Goal: Information Seeking & Learning: Learn about a topic

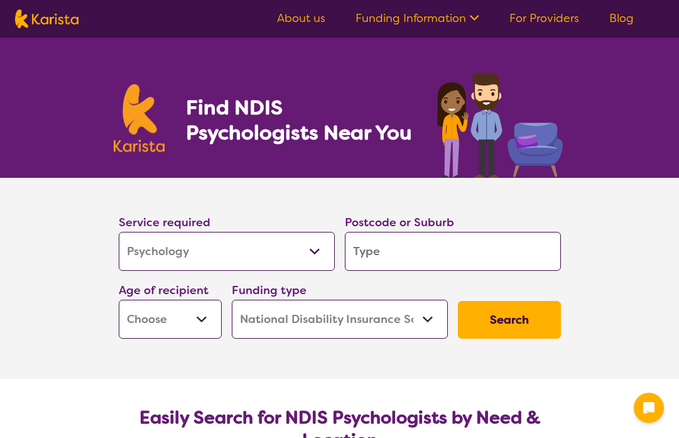
select select "Psychology"
select select "NDIS"
select select "Psychology"
select select "NDIS"
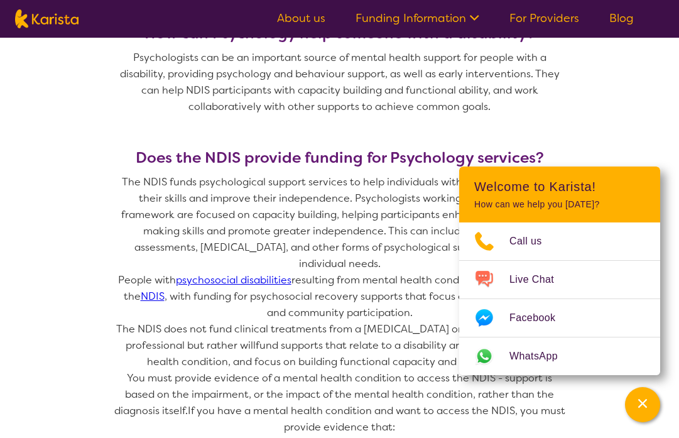
scroll to position [819, 0]
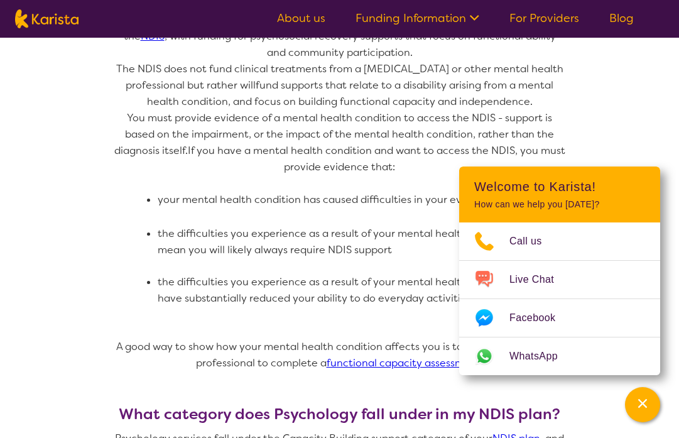
click at [397, 142] on p "You must provide evidence of a mental health condition to access the NDIS - sup…" at bounding box center [340, 142] width 452 height 65
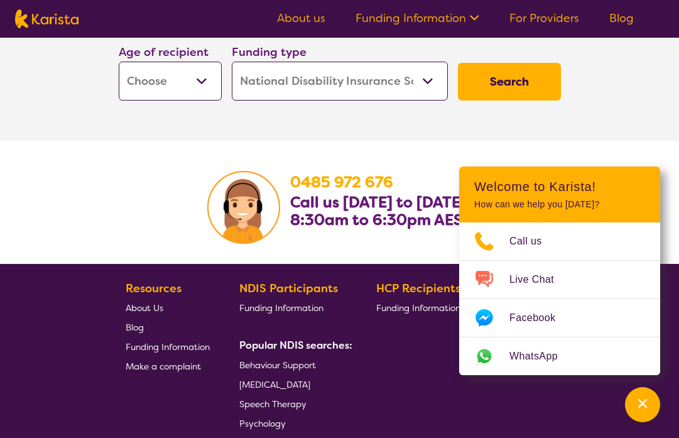
scroll to position [2000, 0]
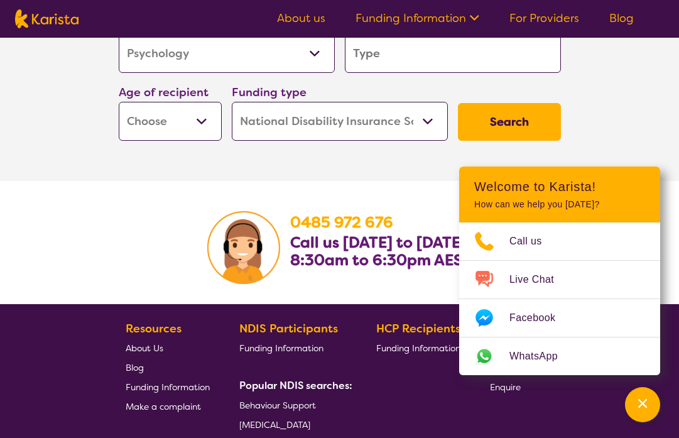
click at [491, 106] on button "Search" at bounding box center [509, 122] width 103 height 38
click at [552, 103] on button "Search" at bounding box center [509, 122] width 103 height 38
click at [169, 107] on select "Early Childhood - 0 to 9 Child - 10 to 11 Adolescent - 12 to 17 Adult - 18 to 6…" at bounding box center [170, 121] width 103 height 39
select select "AD"
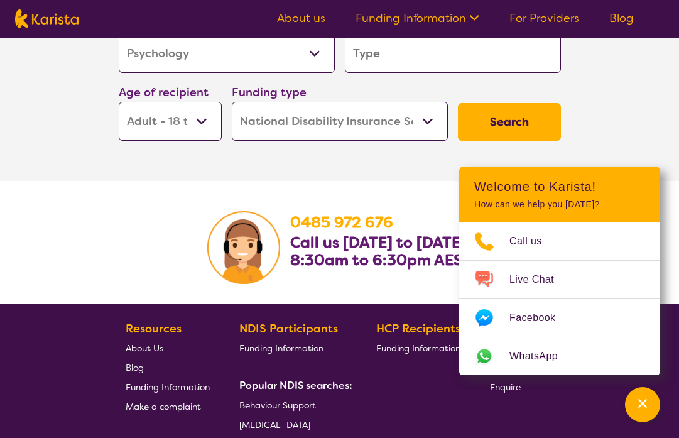
click at [282, 111] on select "Home Care Package (HCP) National Disability Insurance Scheme (NDIS) I don't know" at bounding box center [340, 121] width 216 height 39
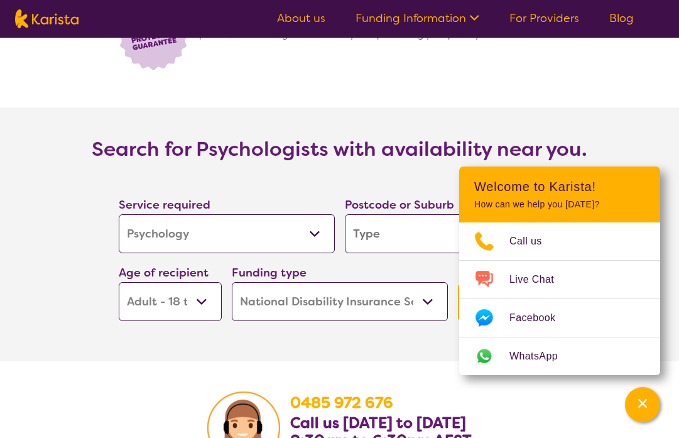
scroll to position [1963, 0]
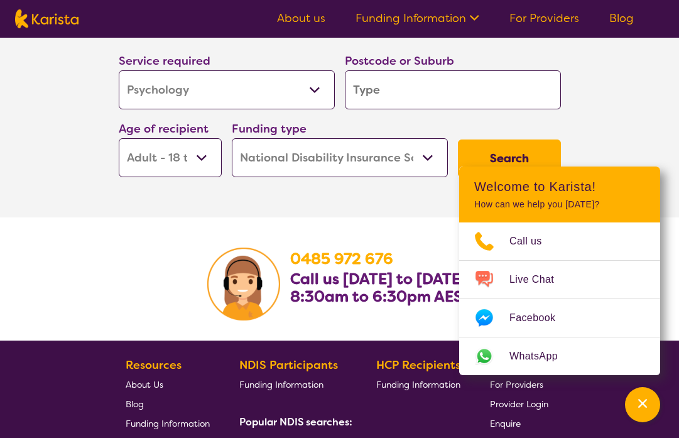
click at [418, 72] on input "search" at bounding box center [453, 89] width 216 height 39
type input "a"
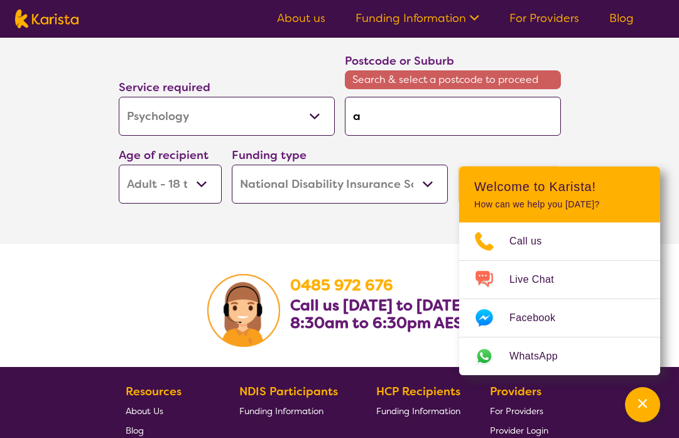
type input "al"
type input "alb"
type input "albi"
type input "albiu"
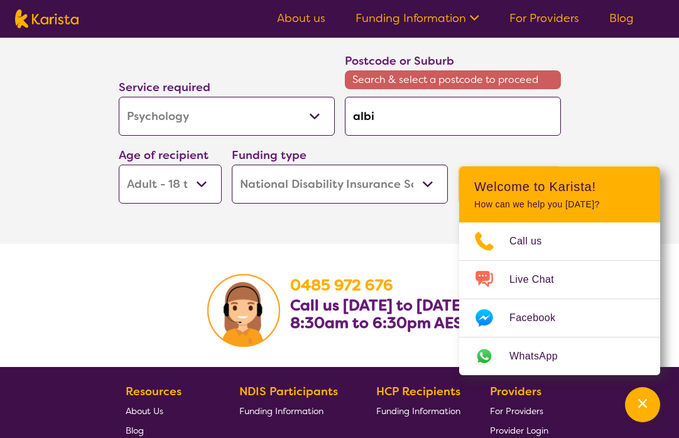
type input "albiu"
type input "albiur"
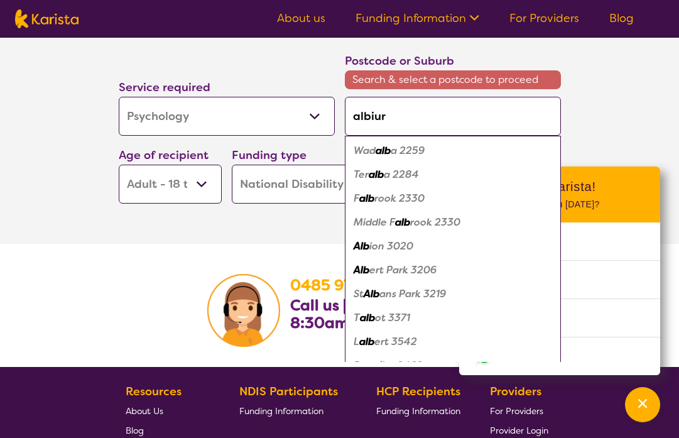
type input "albiury"
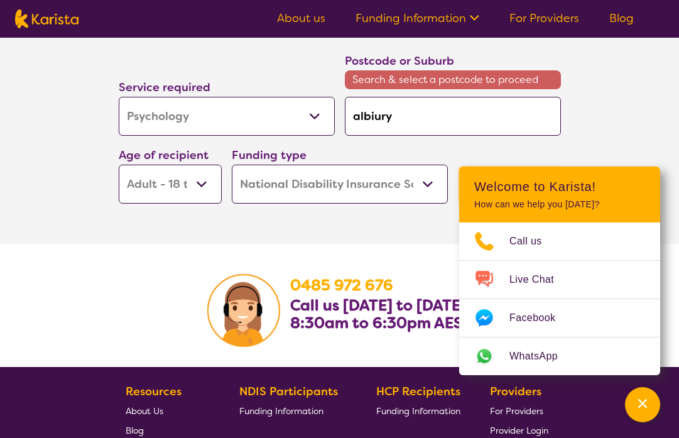
type input "albiur"
type input "albiu"
type input "albi"
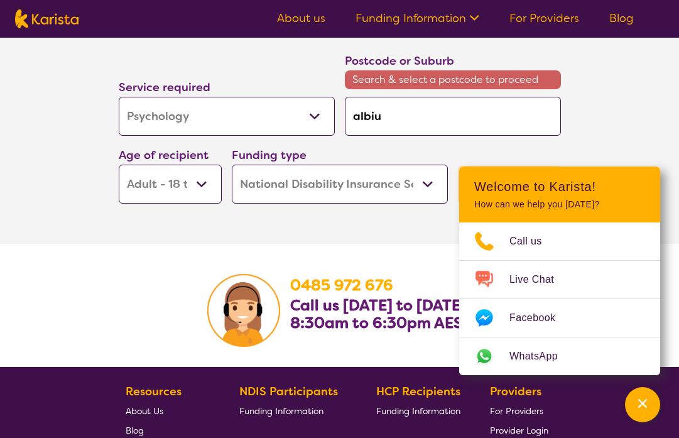
type input "albi"
type input "alb"
type input "al"
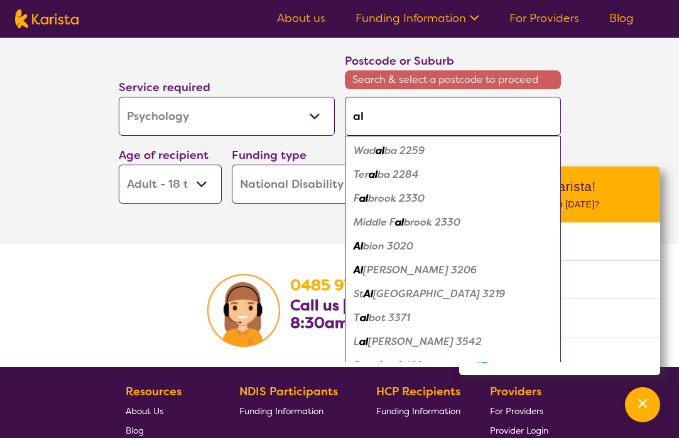
type input "alb"
type input "albu"
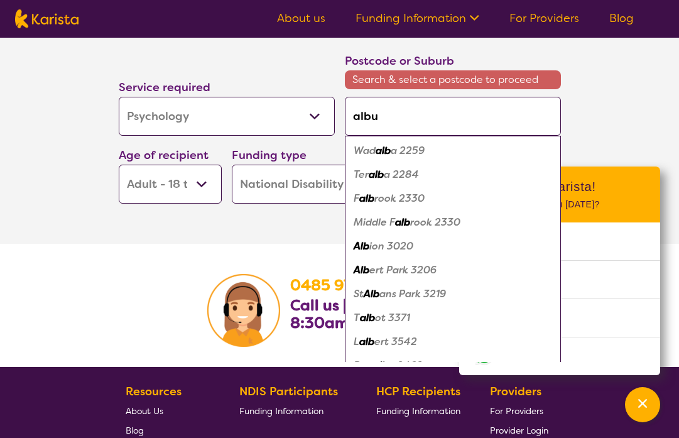
type input "albur"
type input "albury"
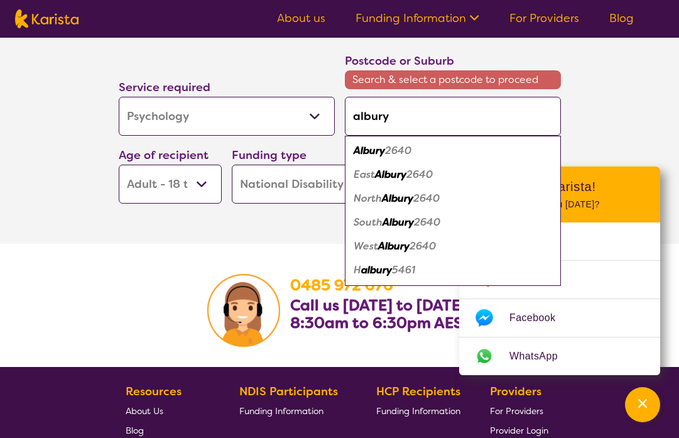
type input "albury"
click at [412, 144] on em "2640" at bounding box center [398, 150] width 26 height 13
type input "2640"
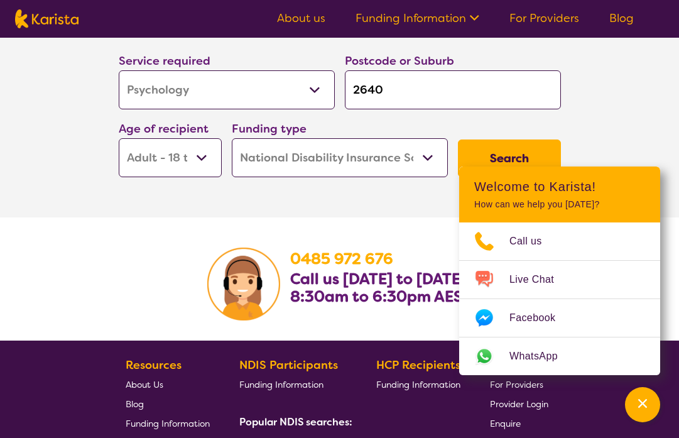
click at [503, 148] on button "Search" at bounding box center [509, 159] width 103 height 38
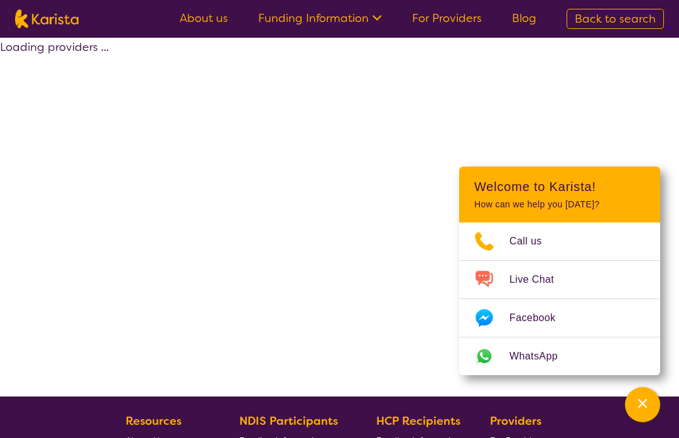
select select "by_score"
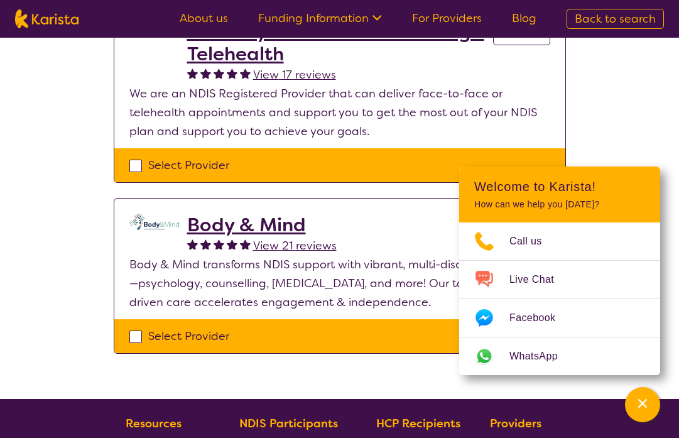
scroll to position [269, 0]
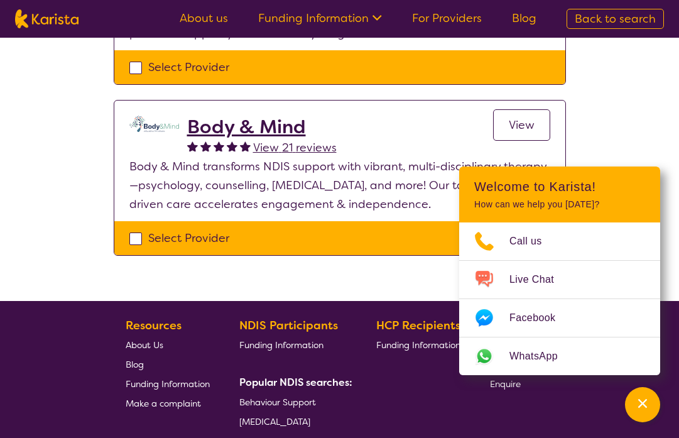
click at [290, 128] on h2 "Body & Mind" at bounding box center [262, 127] width 150 height 23
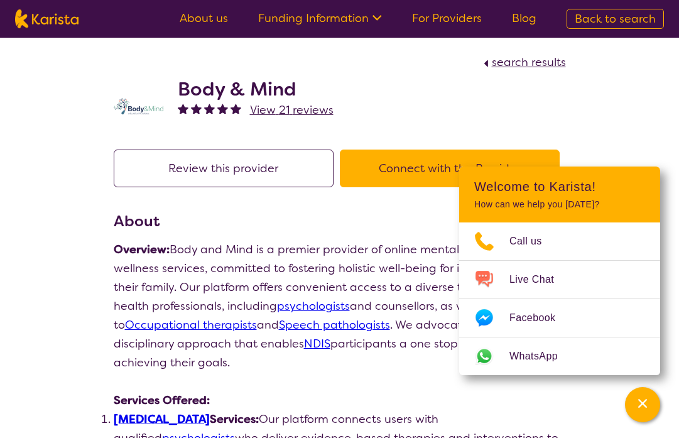
scroll to position [1, 0]
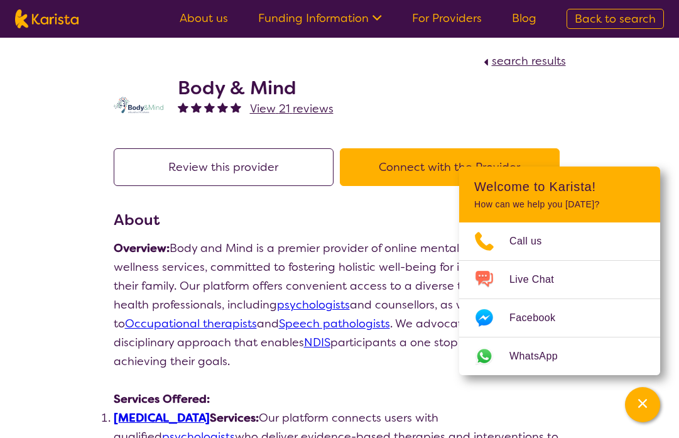
click at [282, 83] on h2 "Body & Mind" at bounding box center [256, 88] width 156 height 23
drag, startPoint x: 307, startPoint y: 86, endPoint x: 173, endPoint y: 88, distance: 133.9
click at [173, 88] on div "Body & Mind View 21 reviews" at bounding box center [340, 101] width 452 height 63
copy h2 "Body & Mind"
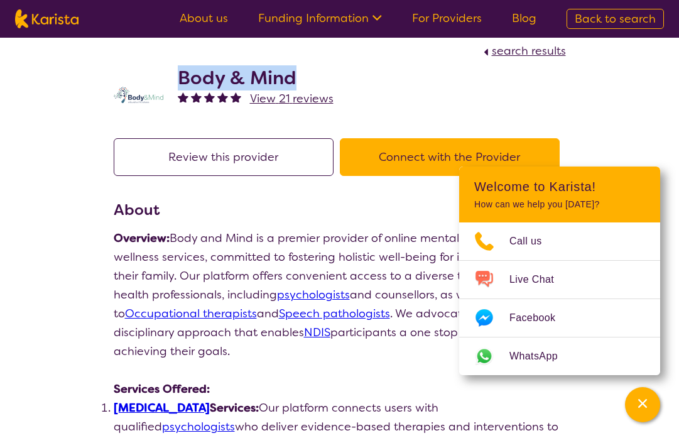
scroll to position [13, 0]
